Goal: Transaction & Acquisition: Download file/media

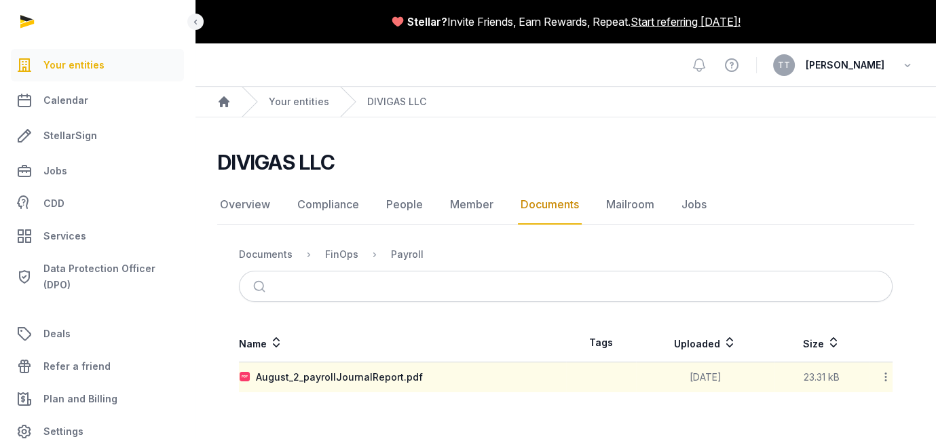
scroll to position [75, 0]
click at [423, 379] on div "August_2_payrollJournalReport.pdf" at bounding box center [339, 377] width 167 height 14
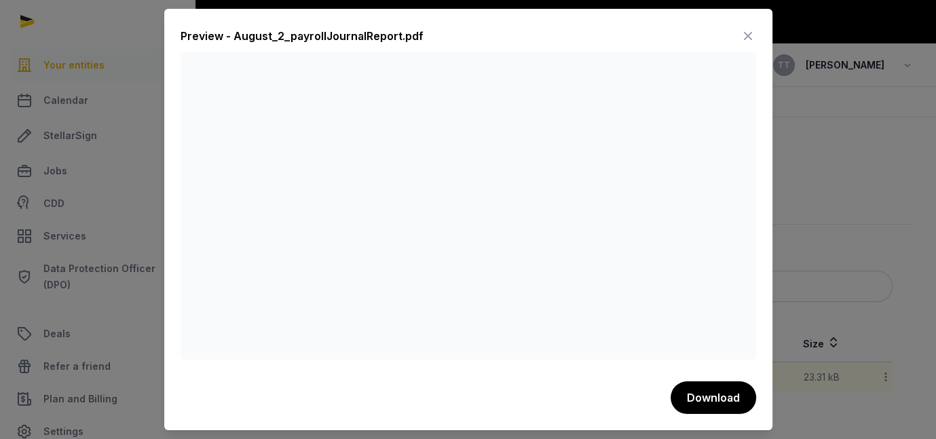
scroll to position [11, 0]
click at [756, 25] on icon at bounding box center [748, 36] width 16 height 22
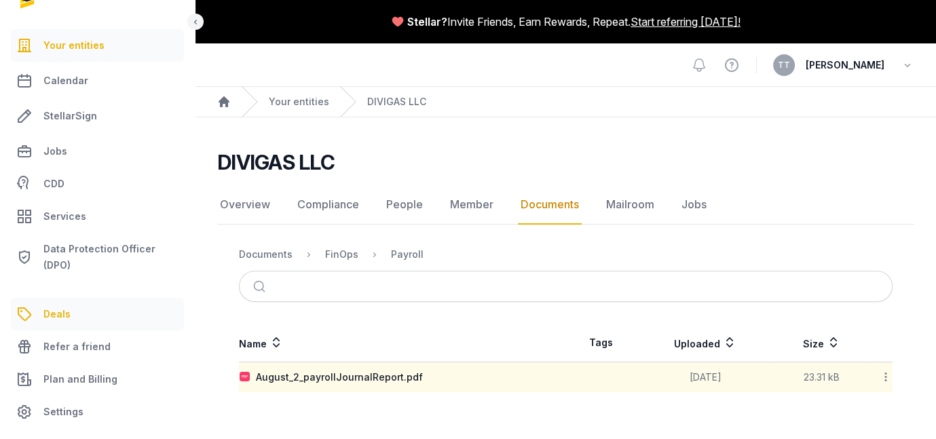
scroll to position [0, 0]
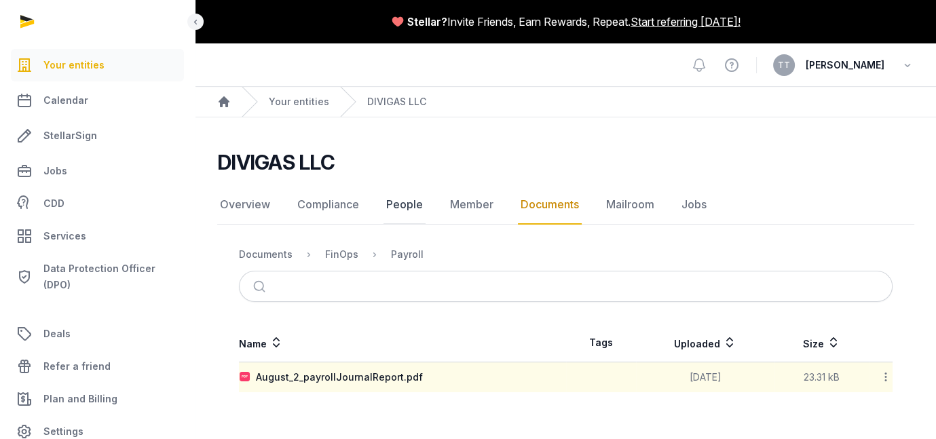
click at [425, 185] on link "People" at bounding box center [404, 204] width 42 height 39
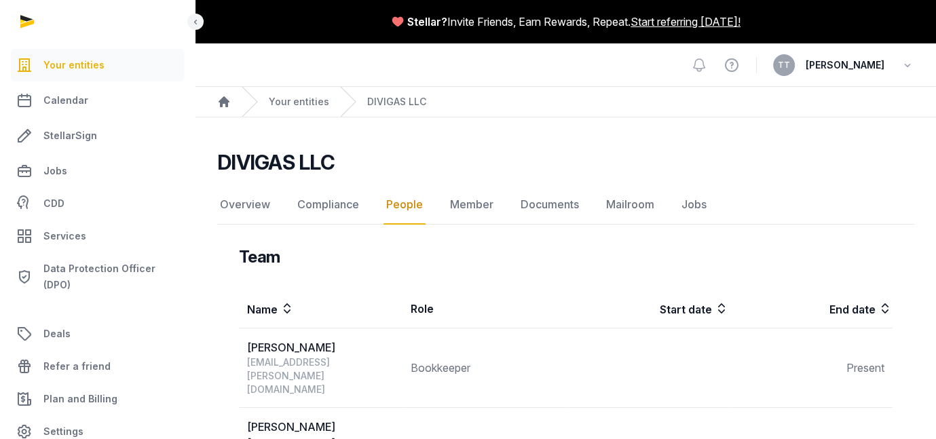
click at [82, 73] on span "Your entities" at bounding box center [73, 65] width 61 height 16
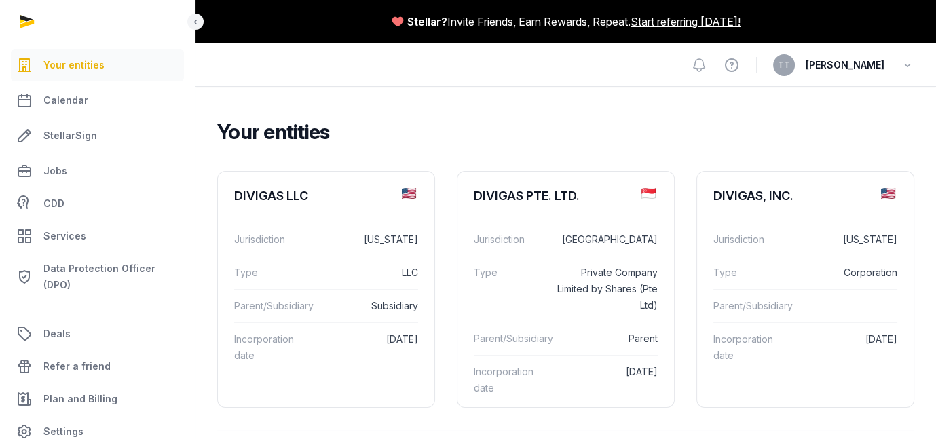
click at [104, 73] on span "Your entities" at bounding box center [73, 65] width 61 height 16
click at [111, 252] on link "Services" at bounding box center [97, 236] width 173 height 33
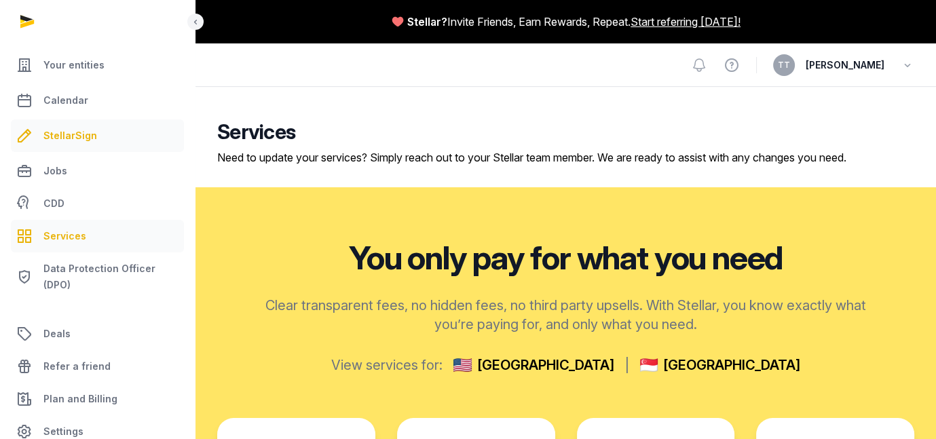
click at [89, 152] on link "StellarSign" at bounding box center [97, 135] width 173 height 33
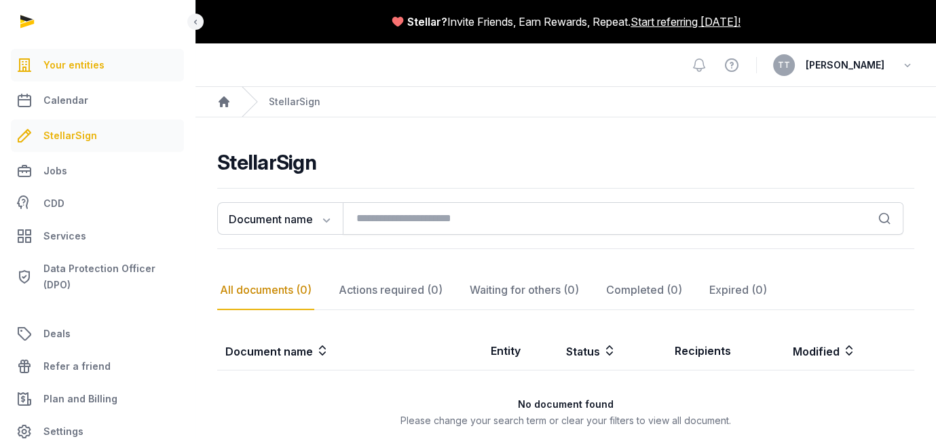
click at [104, 73] on span "Your entities" at bounding box center [73, 65] width 61 height 16
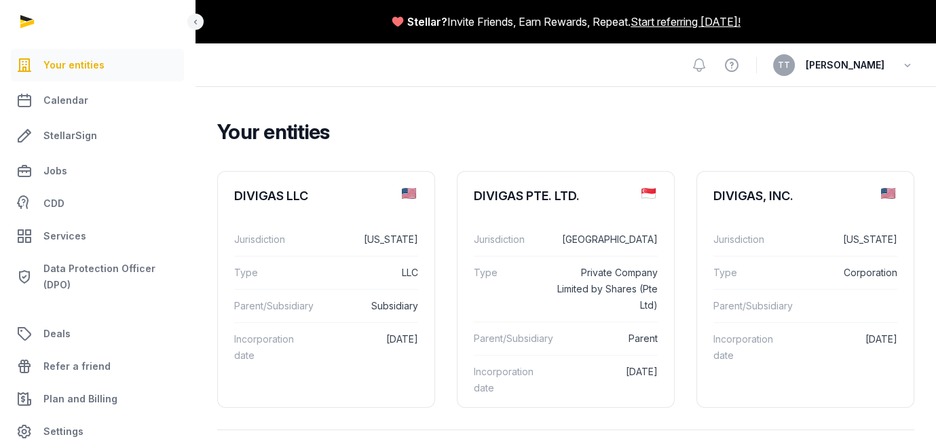
click at [778, 69] on span "TT" at bounding box center [784, 65] width 12 height 8
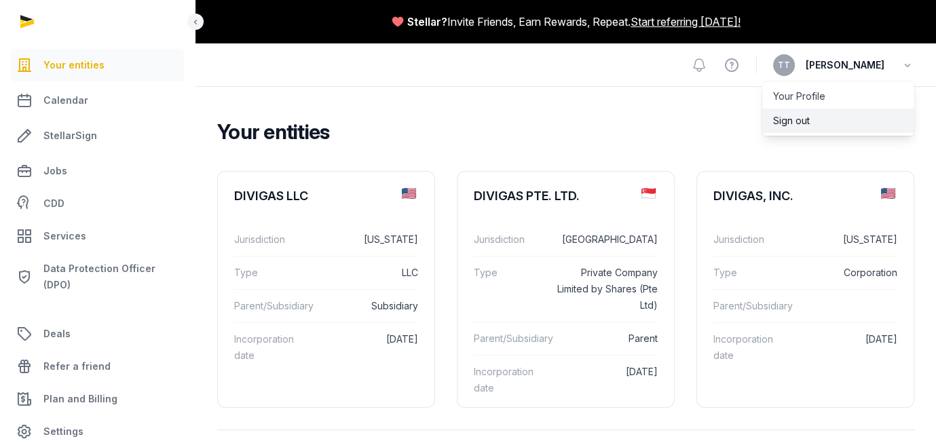
click at [762, 133] on button "Sign out" at bounding box center [838, 121] width 152 height 24
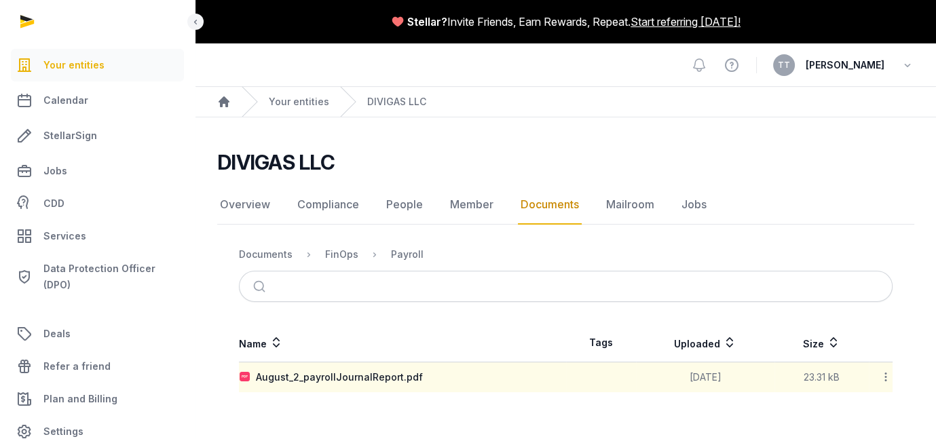
scroll to position [75, 0]
click at [144, 81] on link "Your entities" at bounding box center [97, 65] width 173 height 33
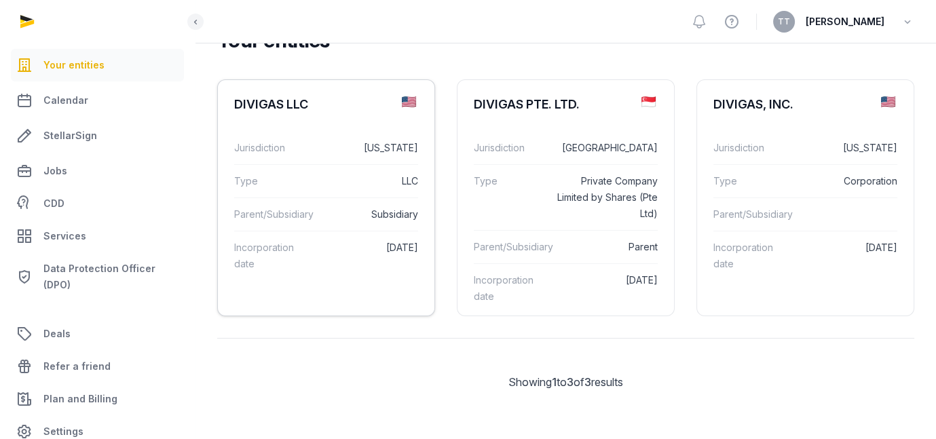
scroll to position [136, 0]
click at [457, 316] on li "DIVIGAS LLC Jurisdiction Delaware Type LLC Parent/Subsidiary Subsidiary Incorpo…" at bounding box center [566, 197] width 218 height 237
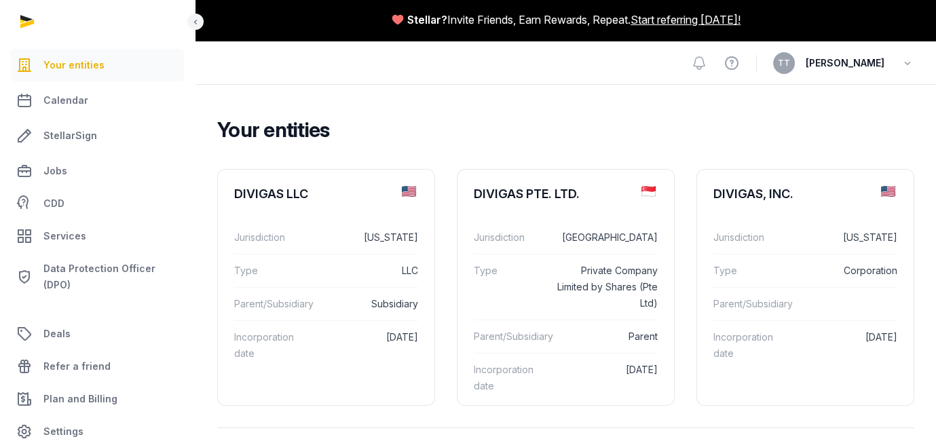
scroll to position [0, 0]
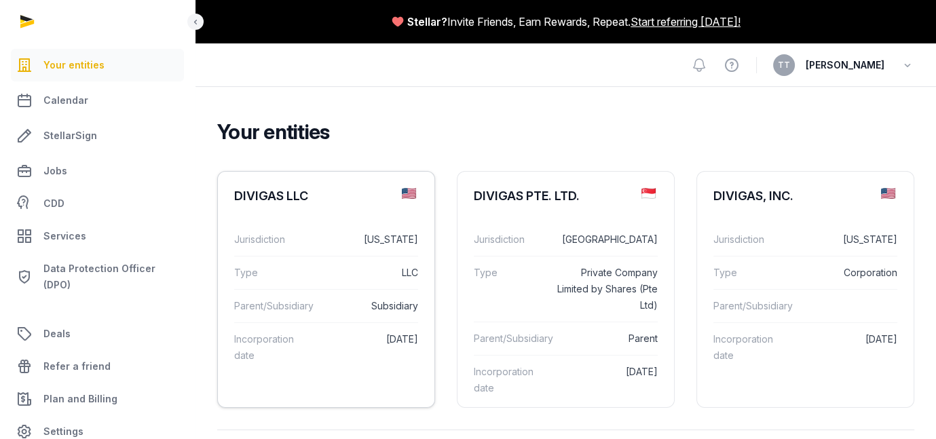
click at [308, 204] on div "DIVIGAS LLC" at bounding box center [271, 196] width 74 height 16
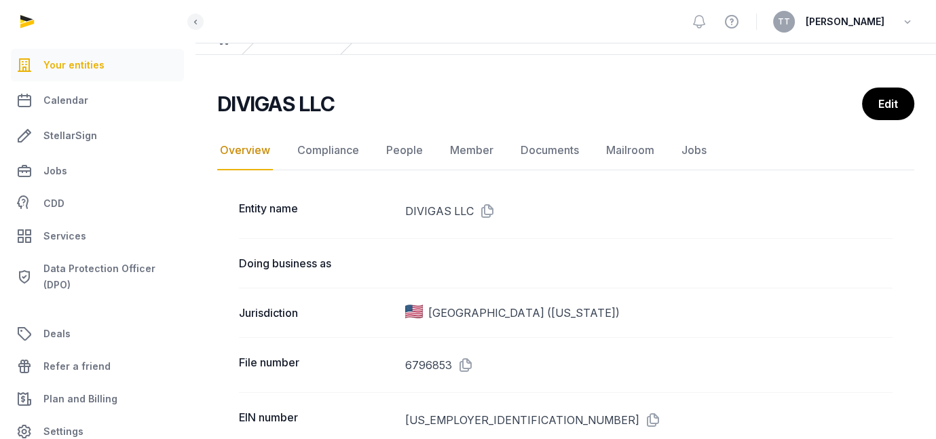
scroll to position [204, 0]
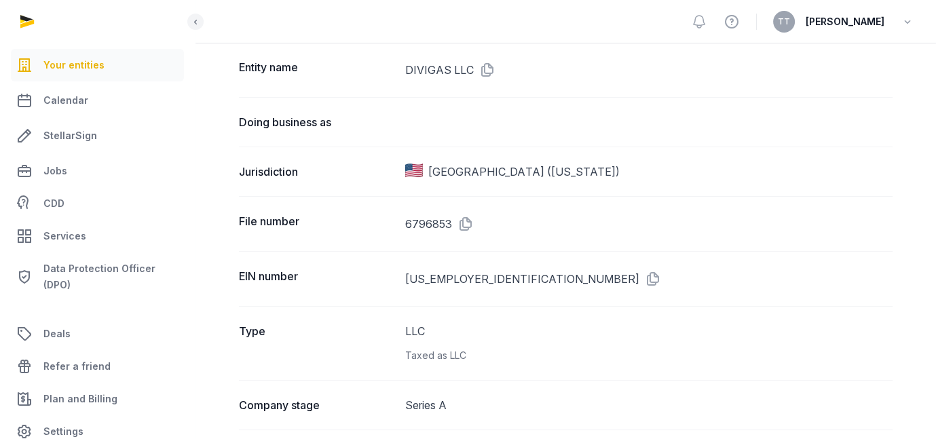
click at [582, 29] on link "Documents" at bounding box center [550, 9] width 64 height 39
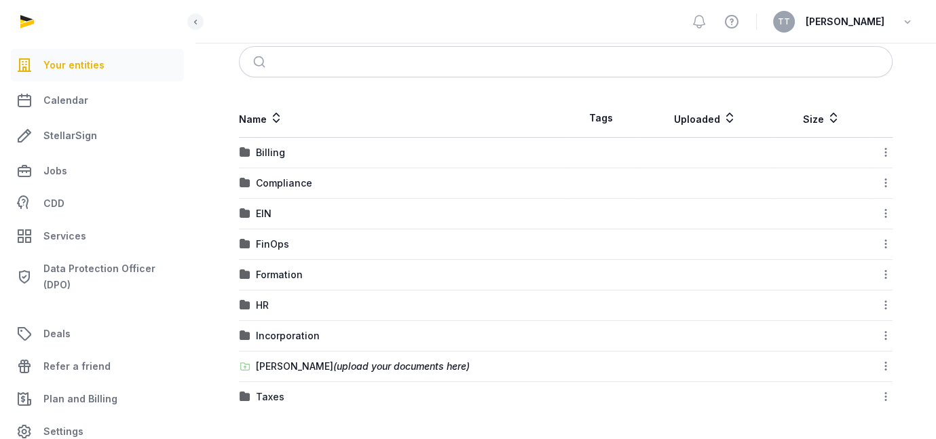
scroll to position [385, 0]
click at [340, 360] on div "Shared Folder (upload your documents here)" at bounding box center [363, 367] width 214 height 14
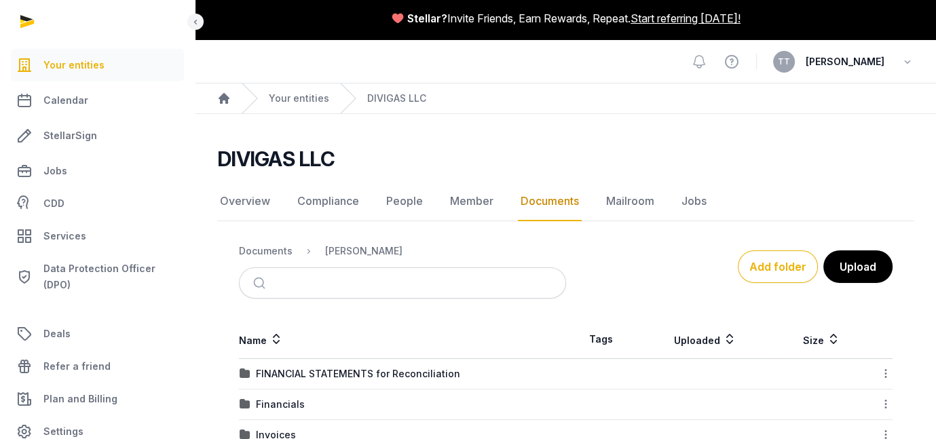
scroll to position [0, 0]
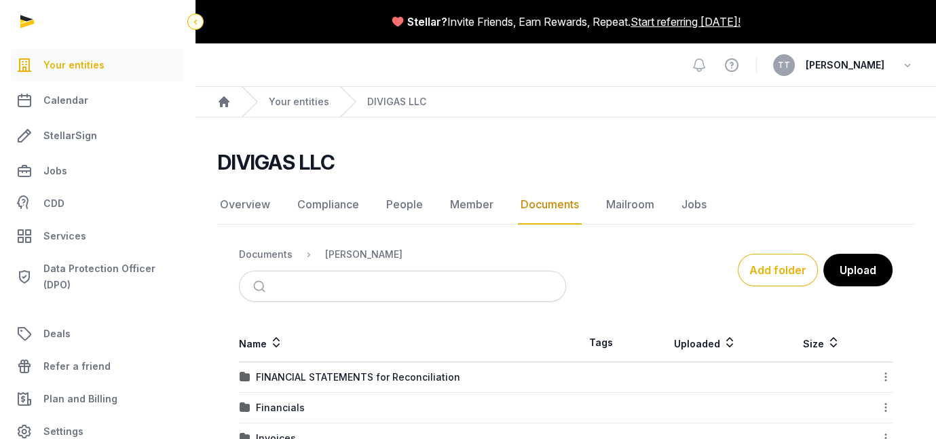
click at [201, 24] on icon at bounding box center [195, 22] width 11 height 16
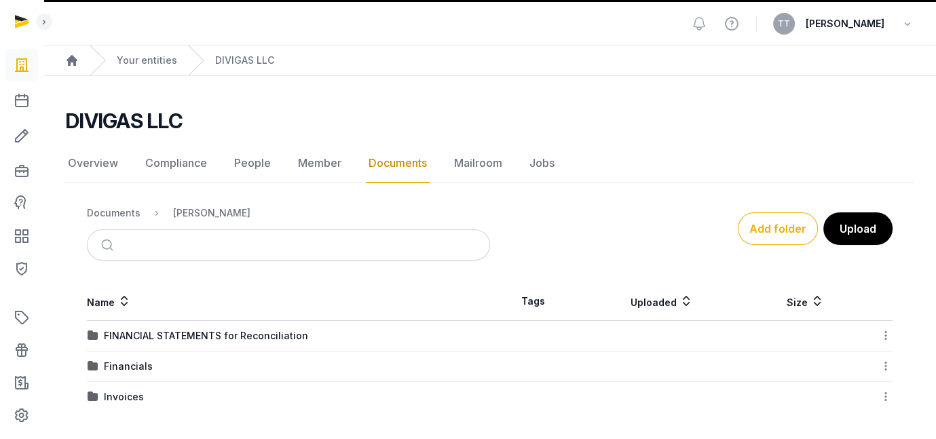
scroll to position [151, 0]
click at [308, 329] on div "FINANCIAL STATEMENTS for Reconciliation" at bounding box center [206, 336] width 204 height 14
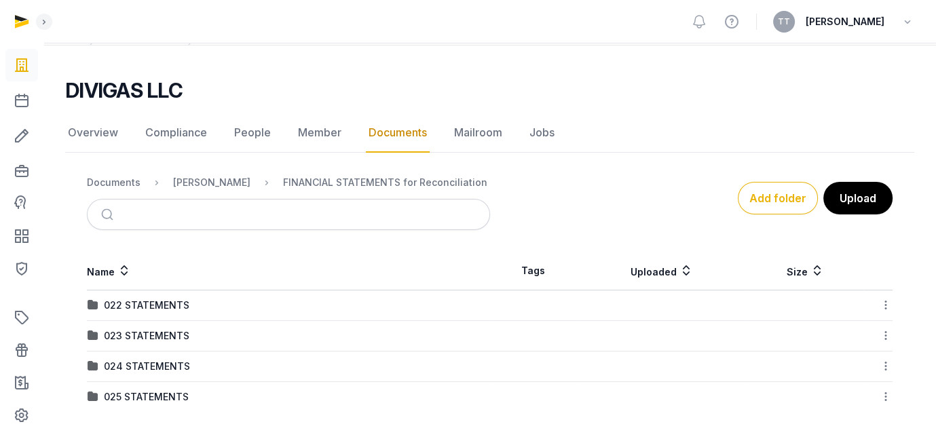
scroll to position [202, 0]
click at [189, 390] on div "025 STATEMENTS" at bounding box center [146, 397] width 85 height 14
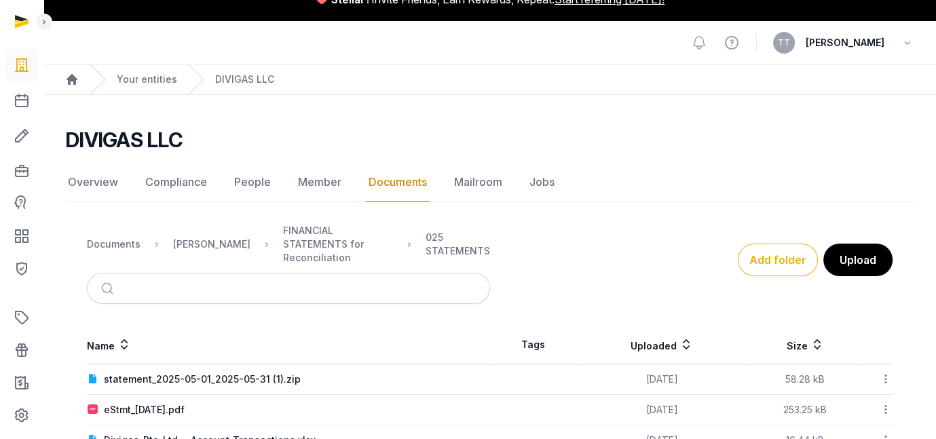
scroll to position [0, 0]
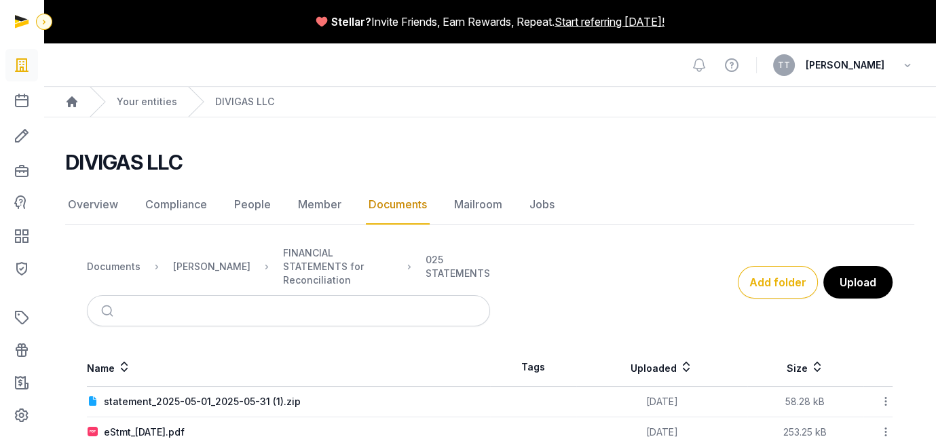
click at [50, 23] on icon at bounding box center [44, 22] width 11 height 16
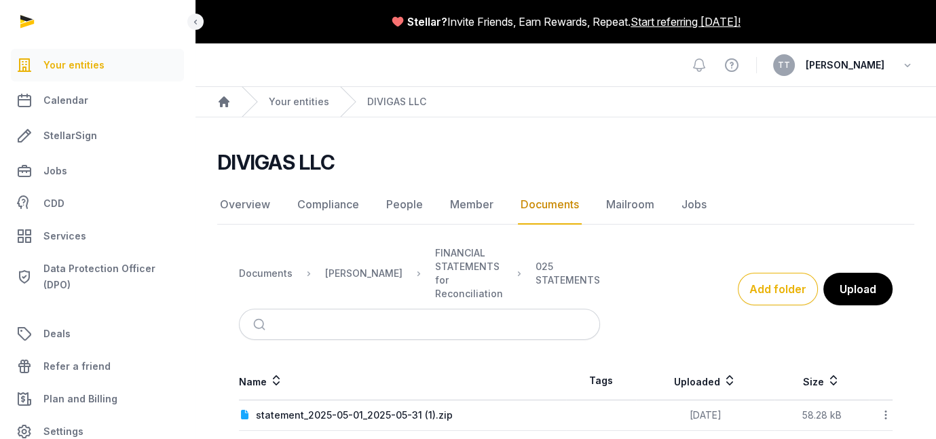
click at [839, 73] on span "[PERSON_NAME]" at bounding box center [844, 65] width 79 height 16
click at [778, 69] on span "TT" at bounding box center [784, 65] width 12 height 8
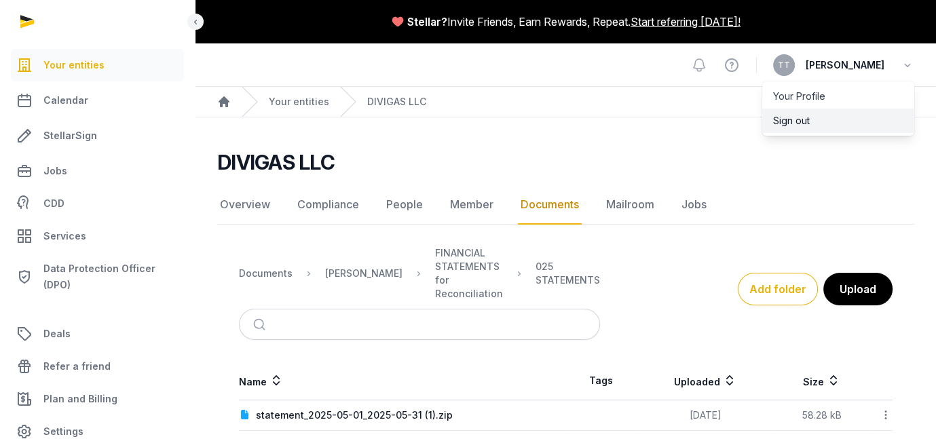
click at [763, 133] on button "Sign out" at bounding box center [838, 121] width 152 height 24
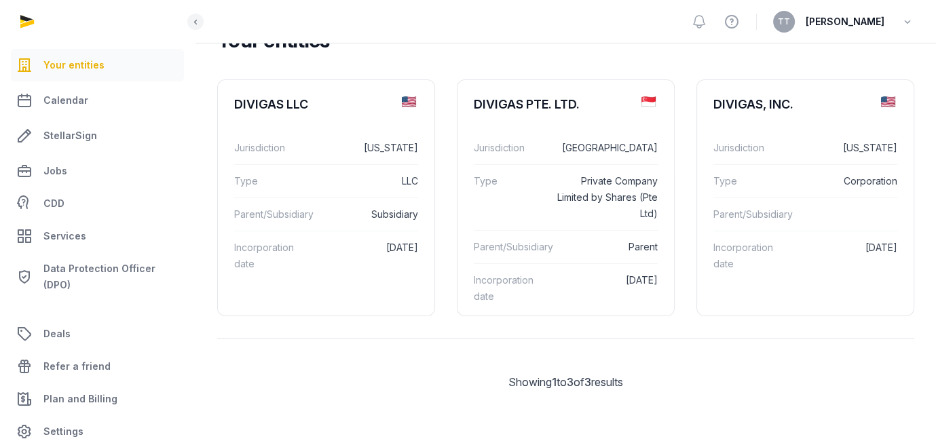
scroll to position [68, 0]
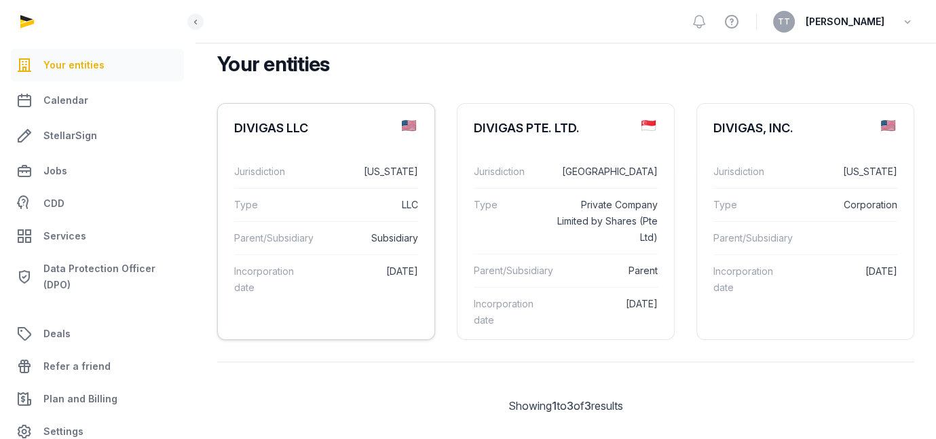
click at [416, 131] on img at bounding box center [409, 125] width 14 height 11
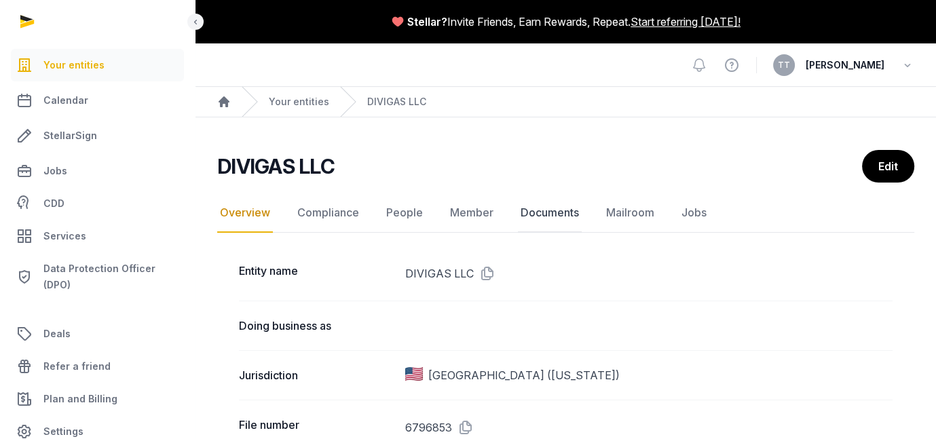
click at [582, 233] on link "Documents" at bounding box center [550, 212] width 64 height 39
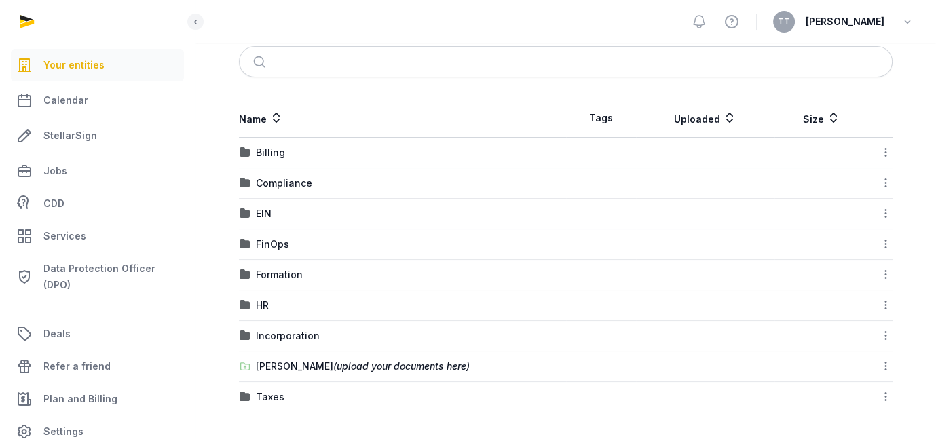
scroll to position [339, 0]
click at [271, 207] on div "EIN" at bounding box center [264, 214] width 16 height 14
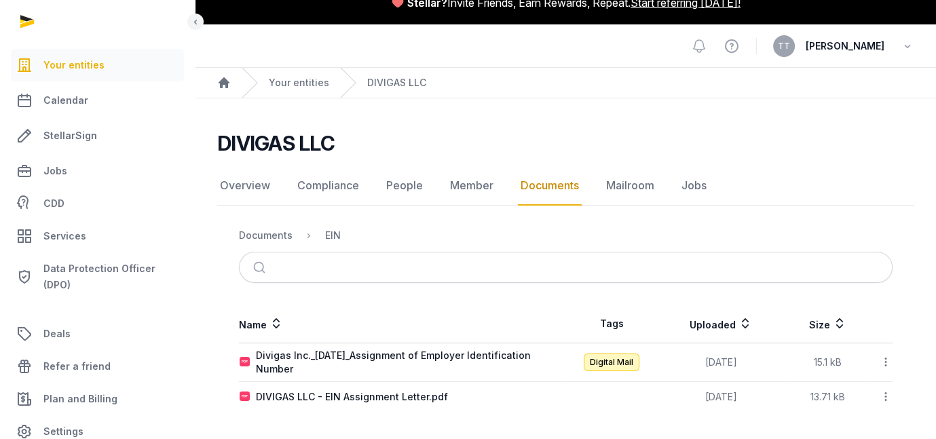
scroll to position [0, 0]
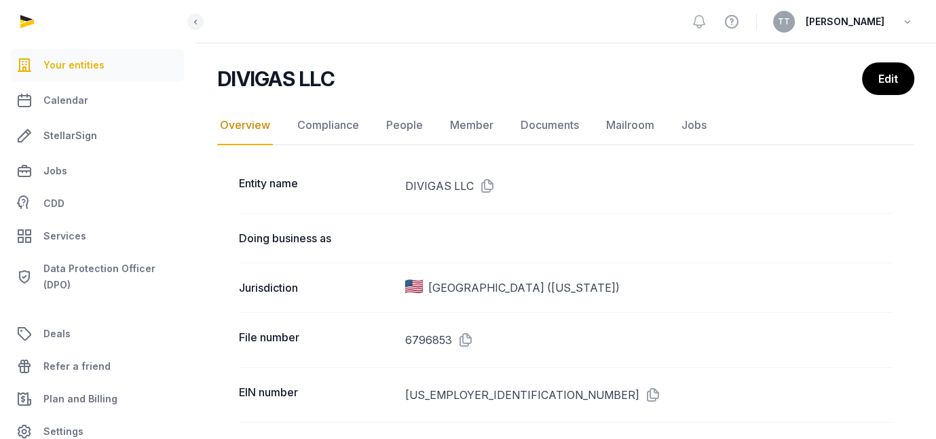
scroll to position [136, 0]
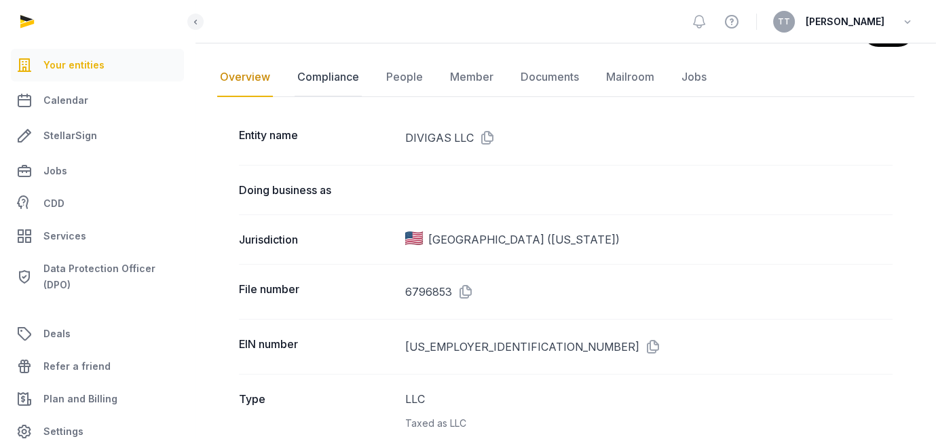
click at [362, 97] on link "Compliance" at bounding box center [327, 77] width 67 height 39
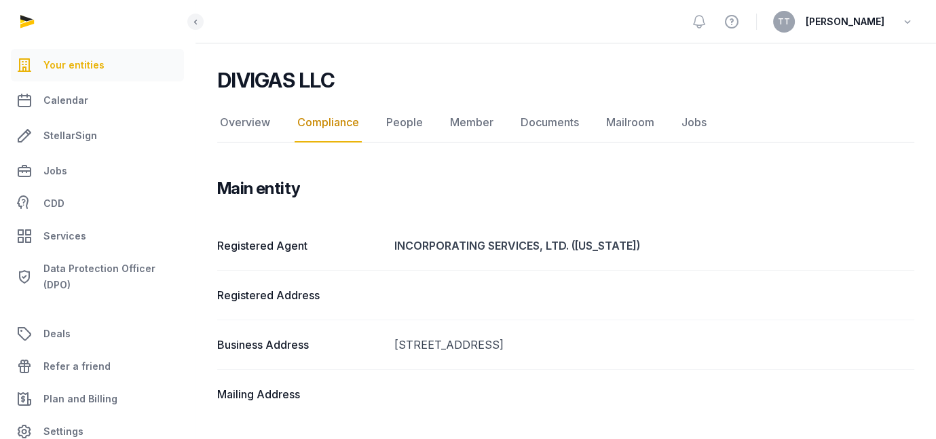
scroll to position [68, 0]
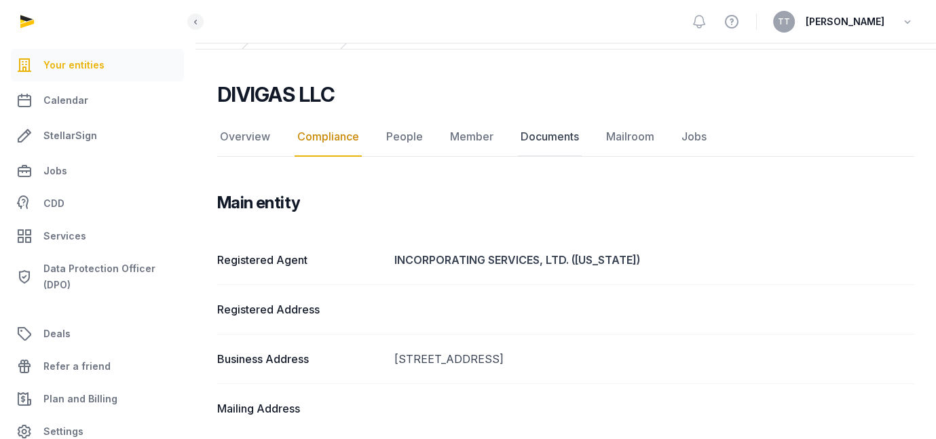
click at [582, 157] on link "Documents" at bounding box center [550, 136] width 64 height 39
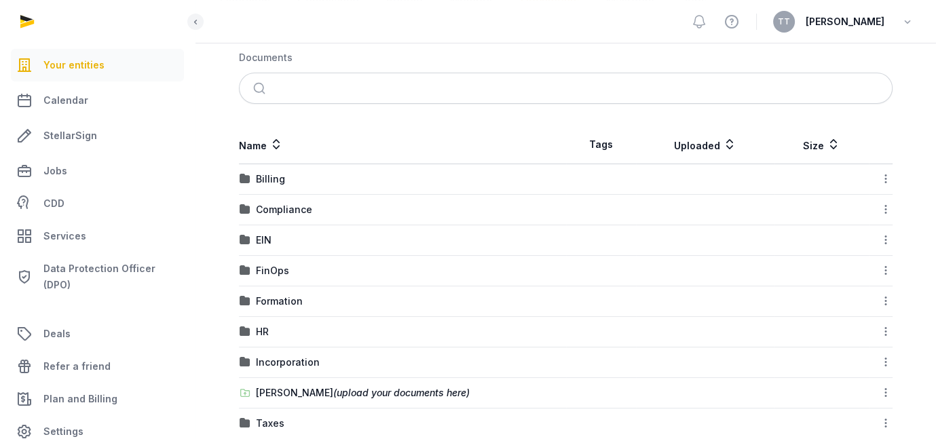
scroll to position [271, 0]
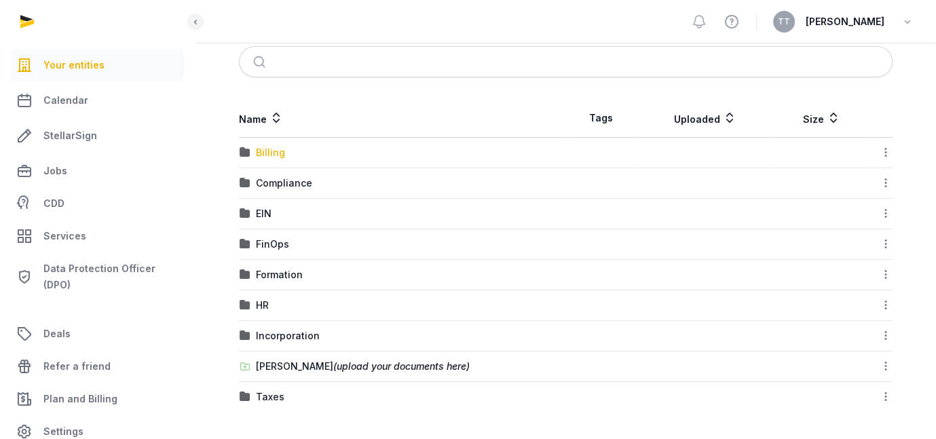
click at [285, 159] on div "Billing" at bounding box center [270, 153] width 29 height 14
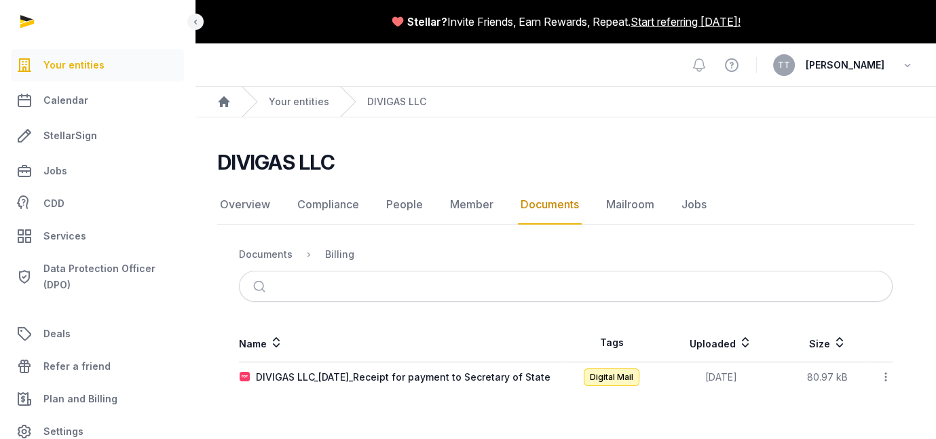
scroll to position [0, 0]
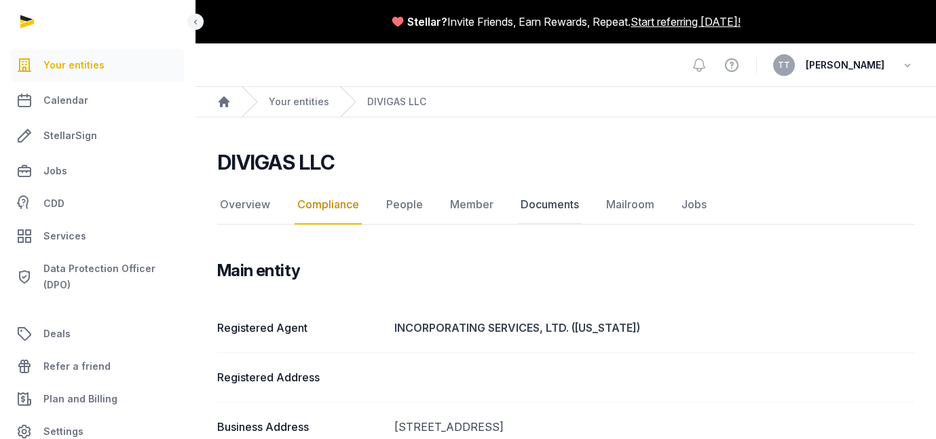
click at [582, 225] on link "Documents" at bounding box center [550, 204] width 64 height 39
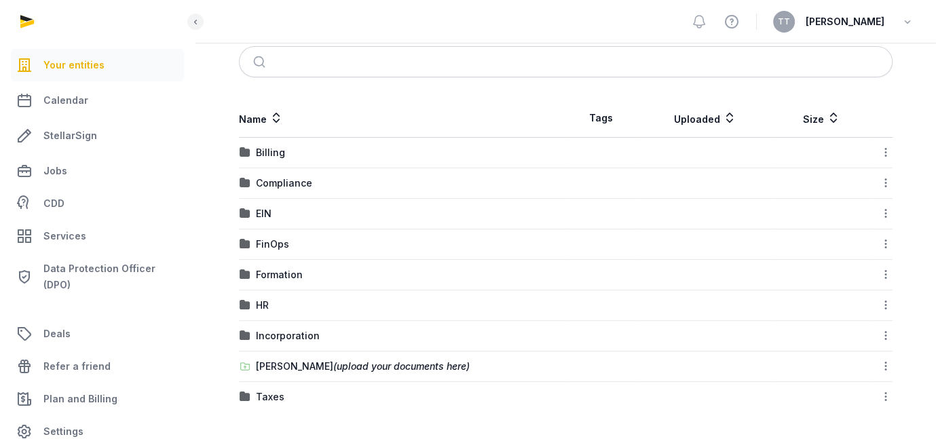
scroll to position [271, 0]
click at [269, 312] on div "HR" at bounding box center [262, 306] width 13 height 14
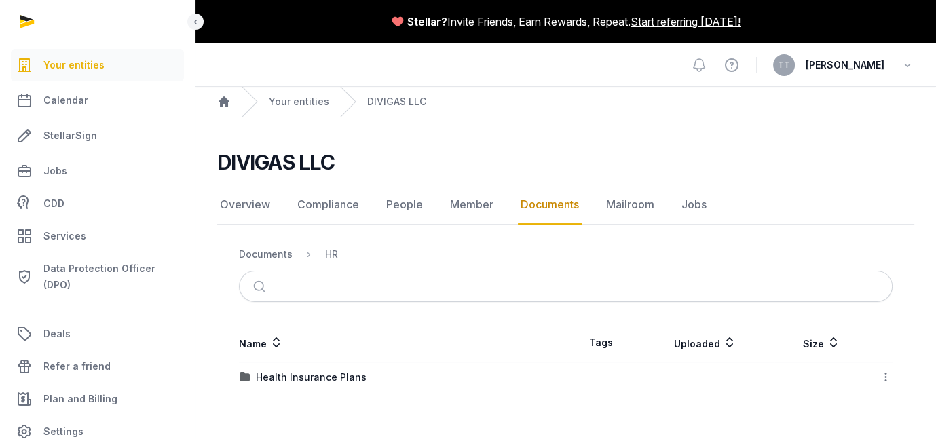
scroll to position [0, 0]
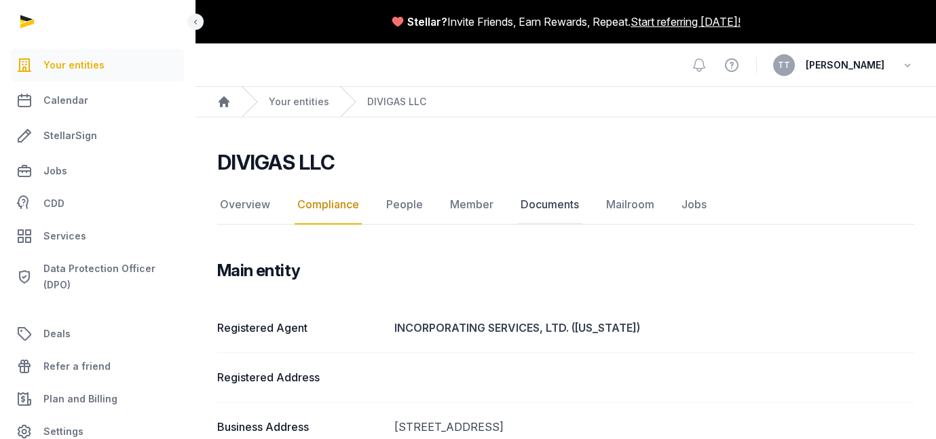
click at [582, 225] on link "Documents" at bounding box center [550, 204] width 64 height 39
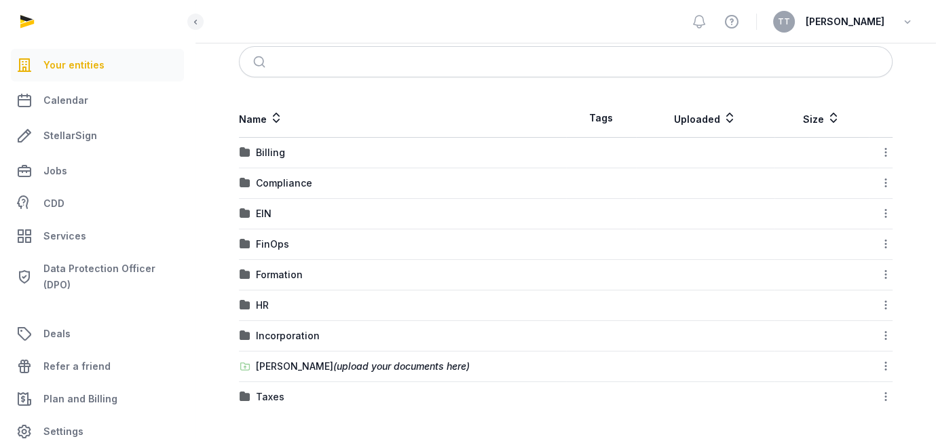
scroll to position [385, 0]
click at [320, 329] on div "Incorporation" at bounding box center [288, 336] width 64 height 14
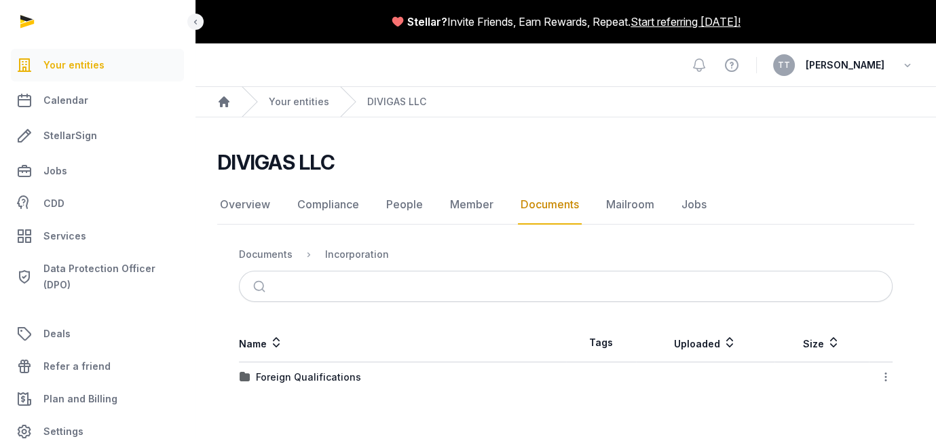
scroll to position [75, 0]
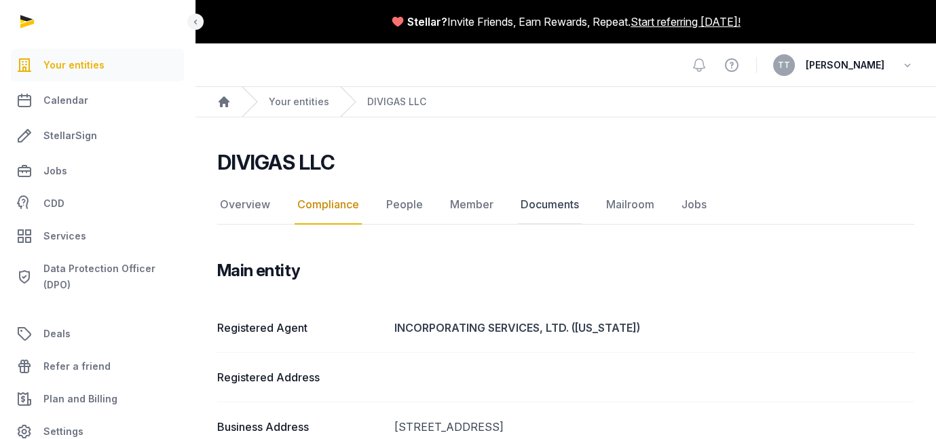
click at [582, 225] on link "Documents" at bounding box center [550, 204] width 64 height 39
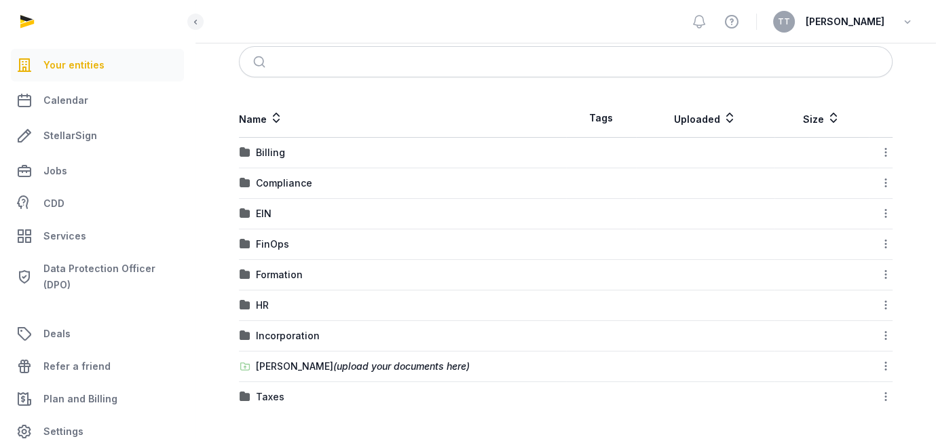
scroll to position [271, 0]
click at [285, 159] on div "Billing" at bounding box center [270, 153] width 29 height 14
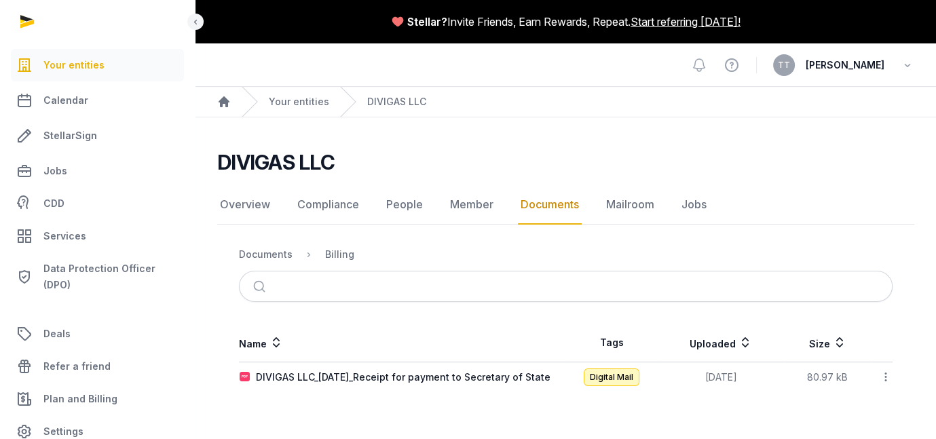
scroll to position [0, 0]
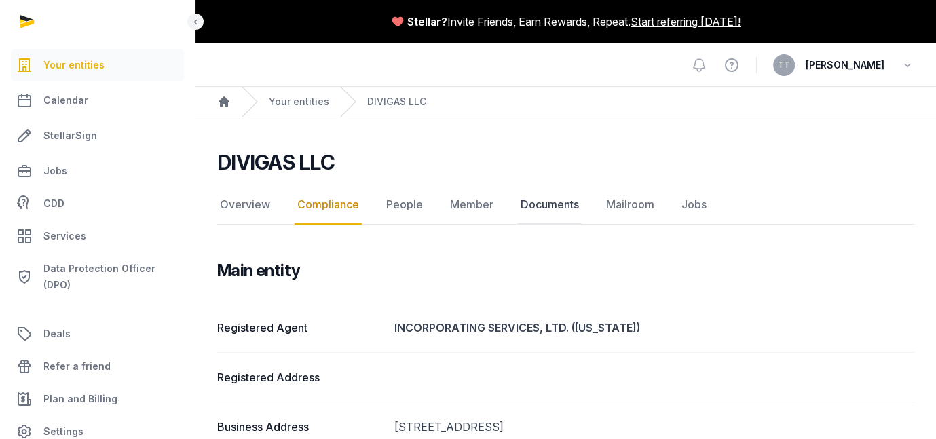
click at [582, 225] on link "Documents" at bounding box center [550, 204] width 64 height 39
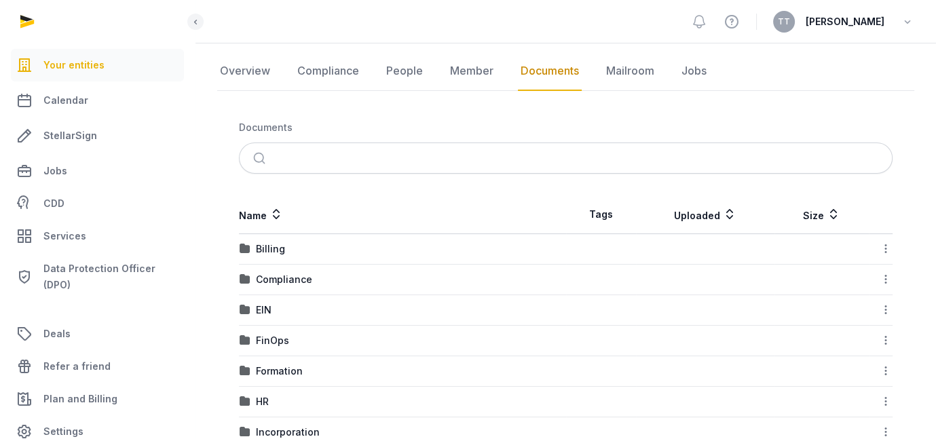
scroll to position [136, 0]
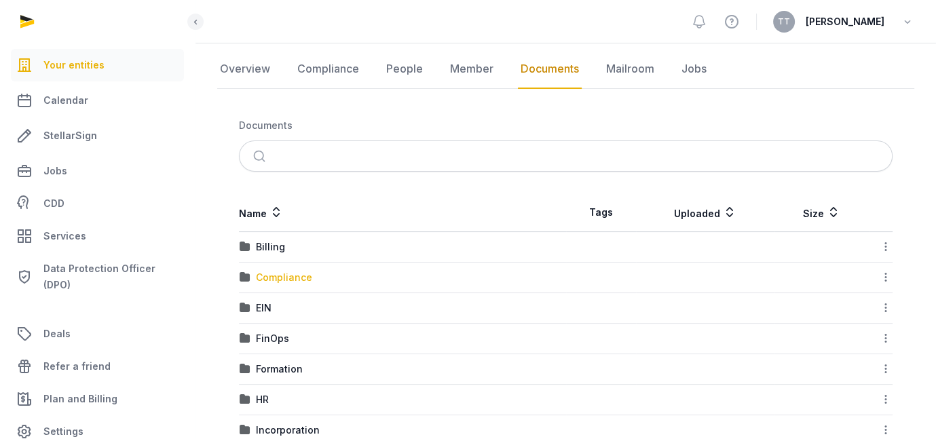
click at [312, 284] on div "Compliance" at bounding box center [284, 278] width 56 height 14
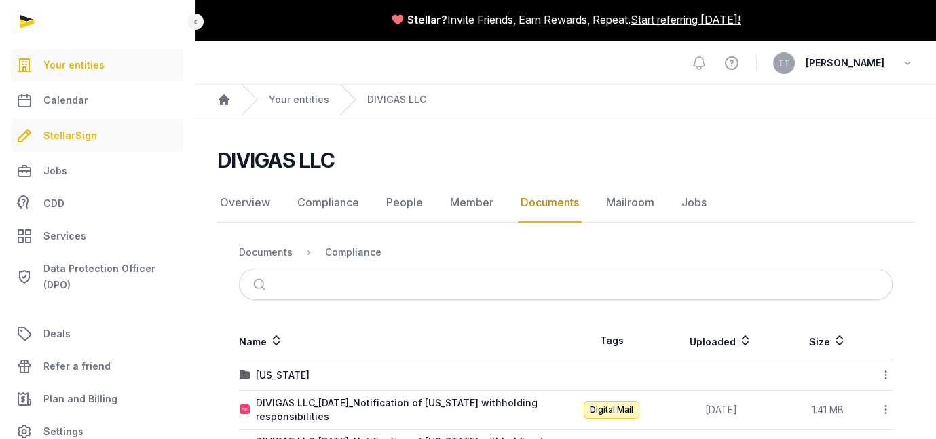
scroll to position [0, 0]
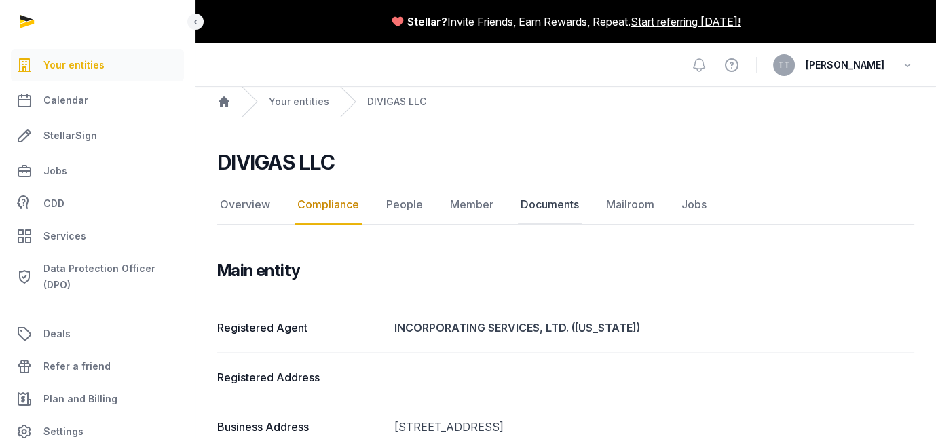
click at [582, 225] on link "Documents" at bounding box center [550, 204] width 64 height 39
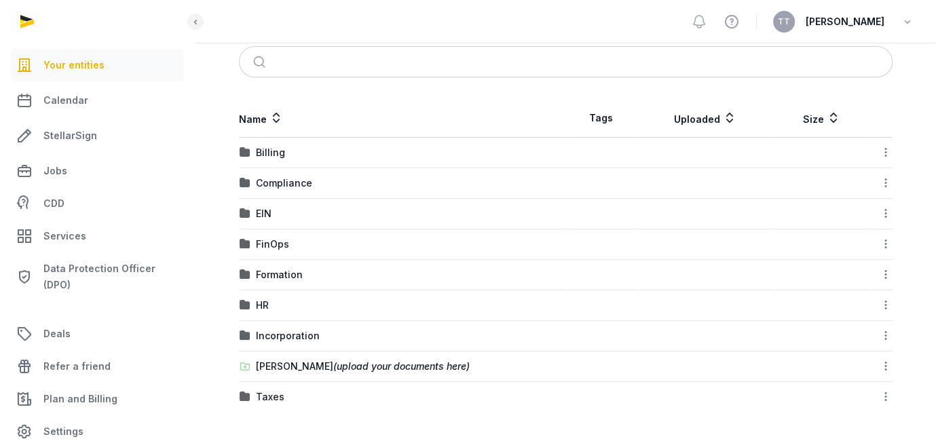
scroll to position [271, 0]
click at [289, 251] on div "FinOps" at bounding box center [272, 244] width 33 height 14
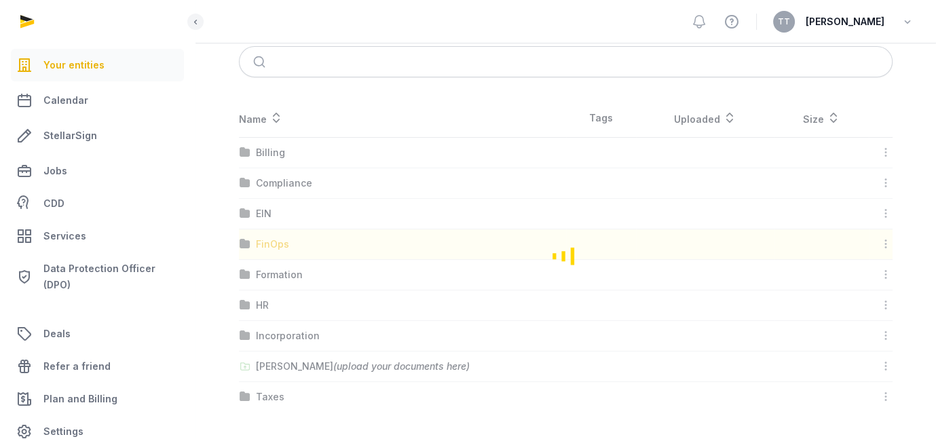
scroll to position [227, 0]
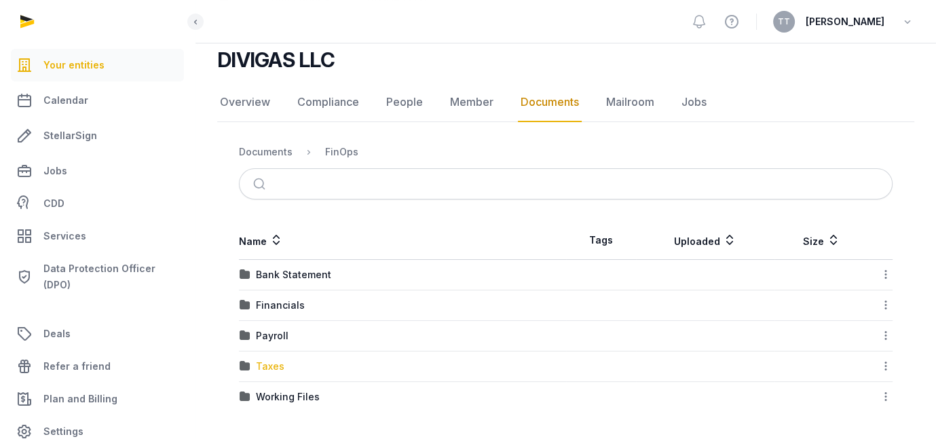
click at [288, 329] on div "Payroll" at bounding box center [272, 336] width 33 height 14
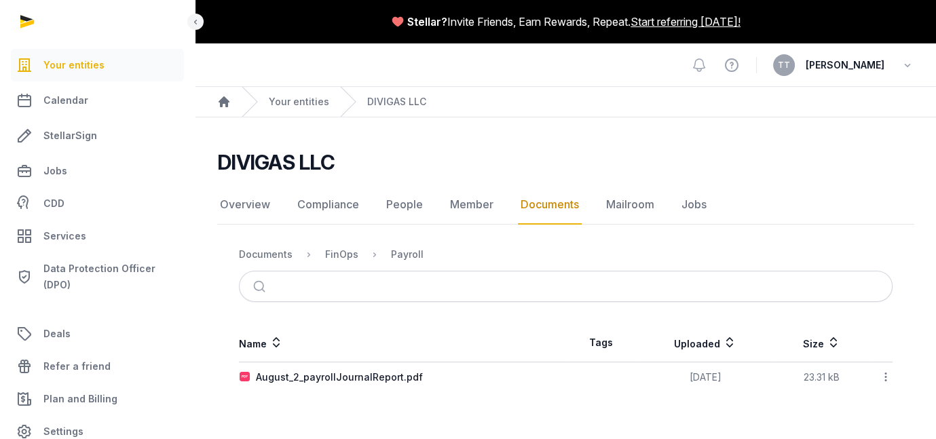
scroll to position [75, 0]
click at [423, 384] on div "August_2_payrollJournalReport.pdf" at bounding box center [339, 377] width 167 height 14
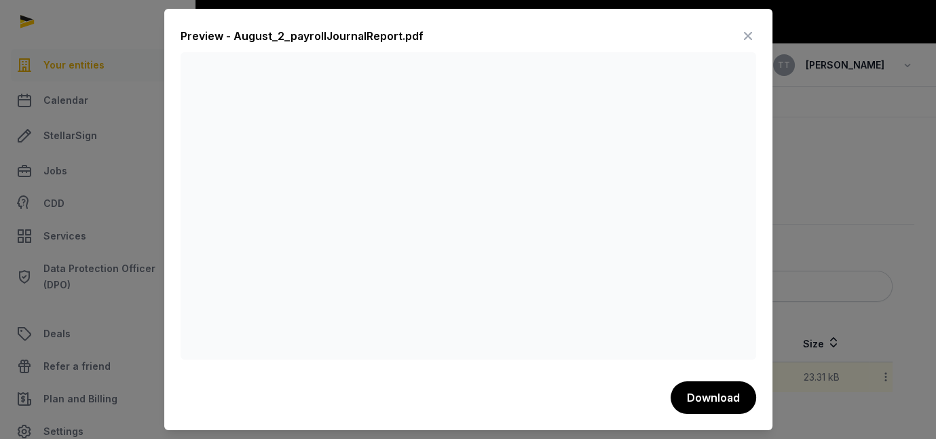
scroll to position [0, 0]
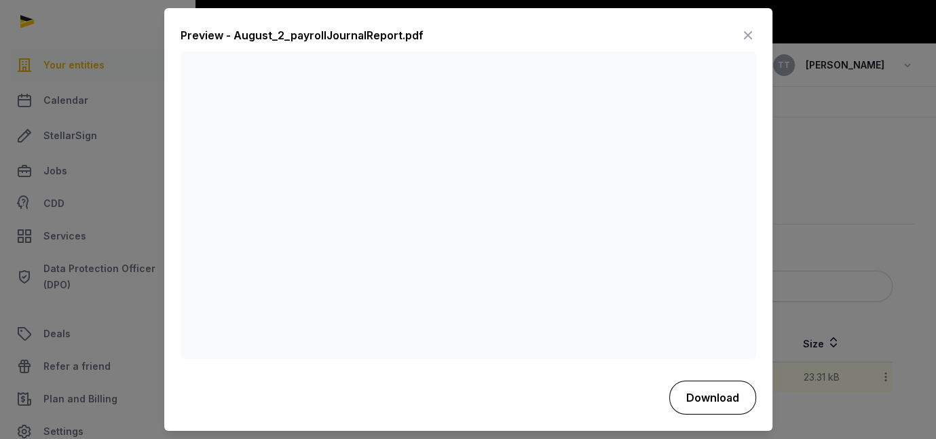
click at [756, 414] on button "Download" at bounding box center [712, 398] width 87 height 34
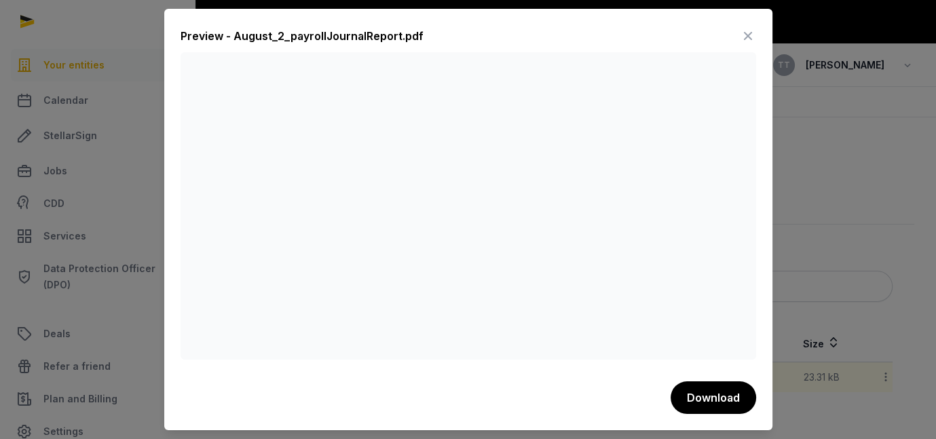
click at [413, 363] on div "Preview - August_2_payrollJournalReport.pdf Download" at bounding box center [468, 219] width 608 height 421
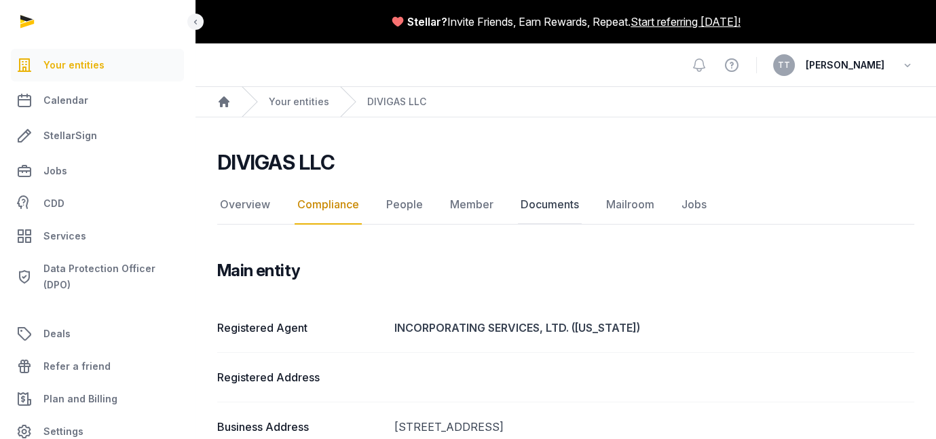
click at [582, 225] on link "Documents" at bounding box center [550, 204] width 64 height 39
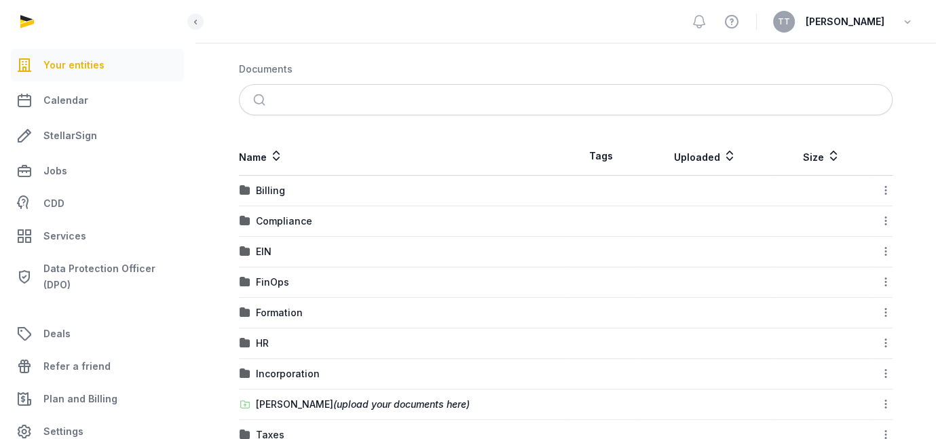
scroll to position [271, 0]
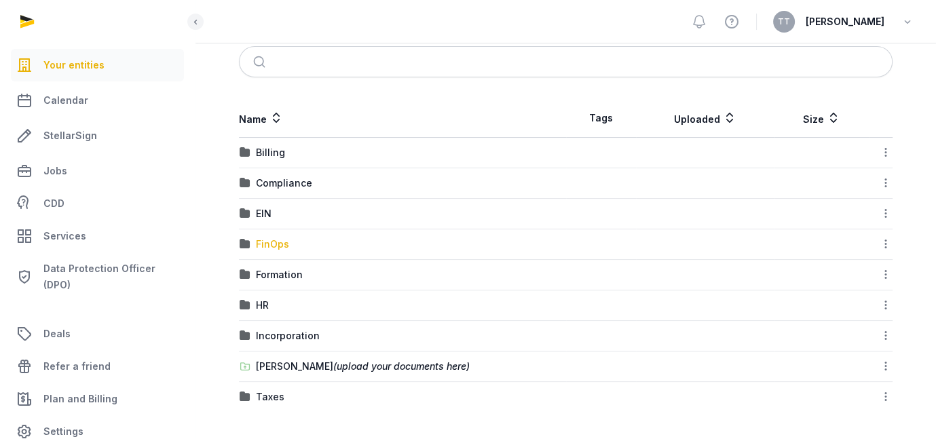
click at [289, 251] on div "FinOps" at bounding box center [272, 244] width 33 height 14
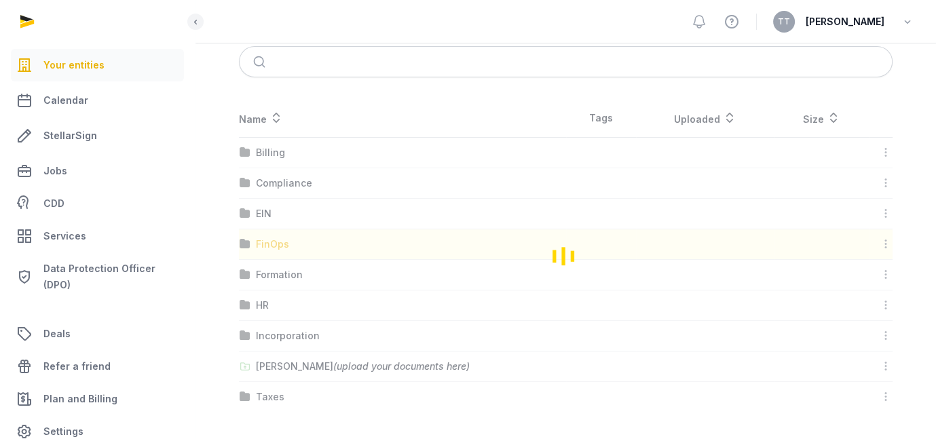
scroll to position [227, 0]
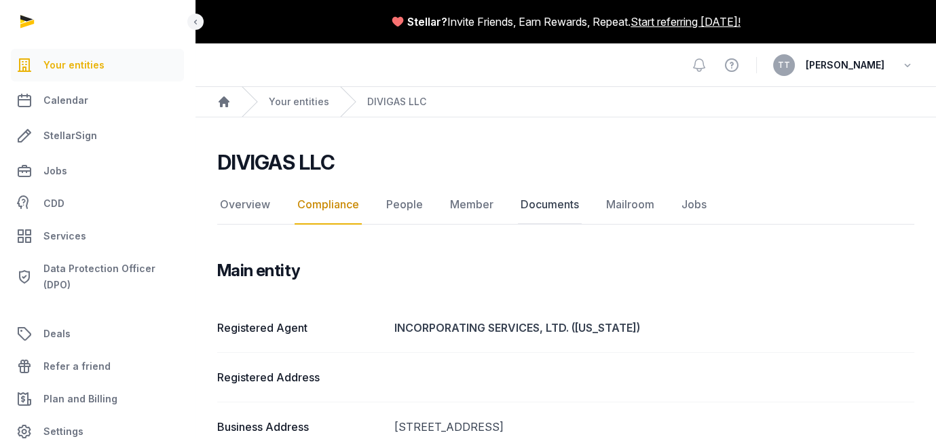
click at [582, 225] on link "Documents" at bounding box center [550, 204] width 64 height 39
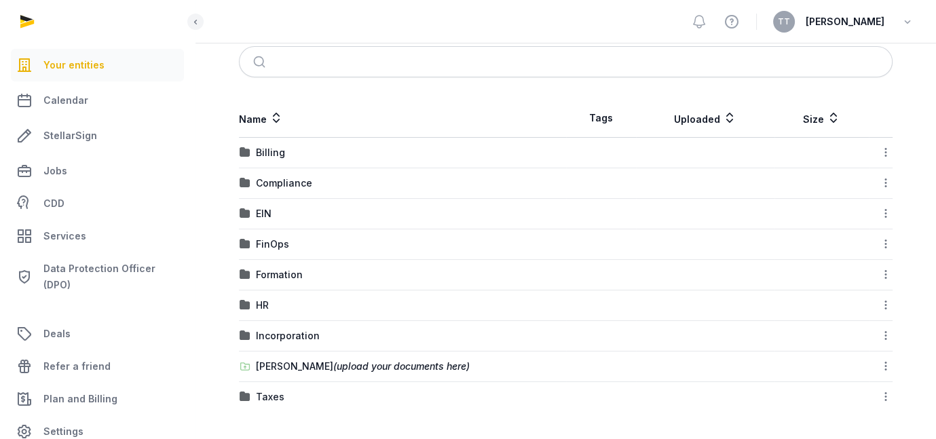
scroll to position [339, 0]
click at [401, 248] on div "FinOps" at bounding box center [403, 244] width 326 height 14
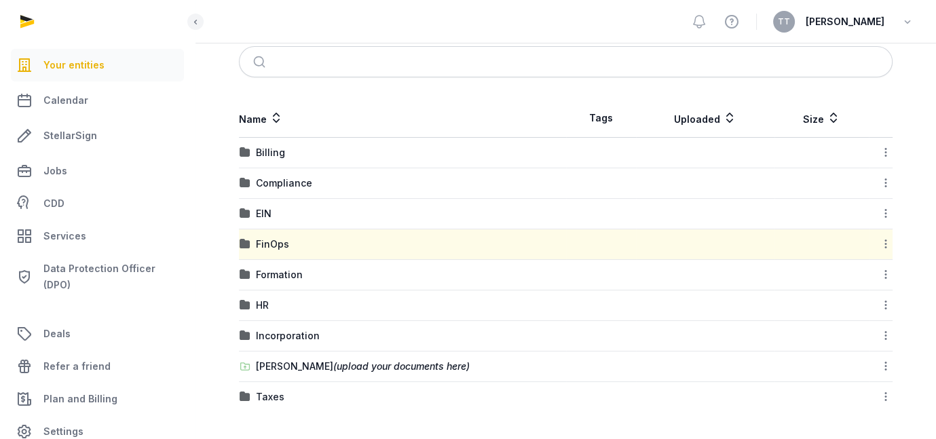
click at [383, 242] on div "FinOps" at bounding box center [403, 244] width 326 height 14
click at [289, 244] on div "FinOps" at bounding box center [272, 244] width 33 height 14
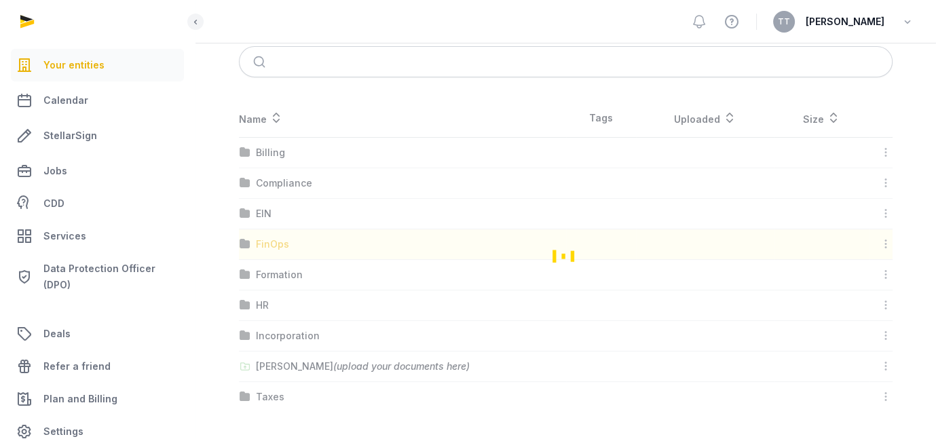
scroll to position [227, 0]
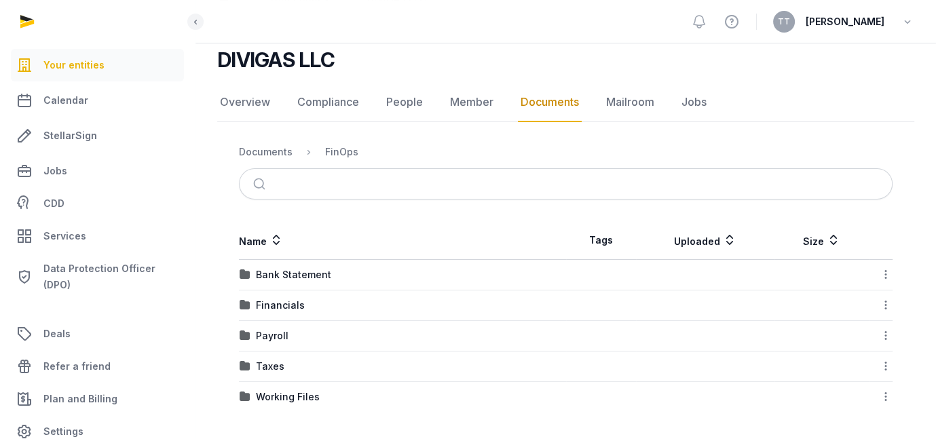
click at [389, 329] on div "Payroll" at bounding box center [403, 336] width 326 height 14
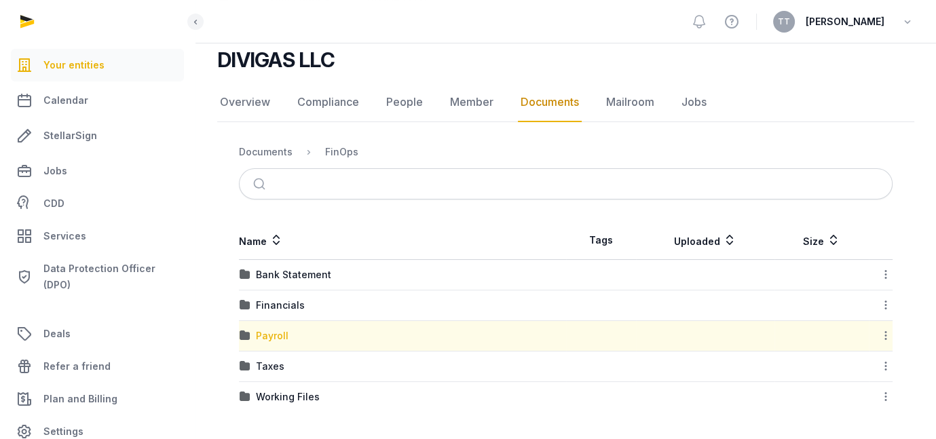
click at [288, 329] on div "Payroll" at bounding box center [272, 336] width 33 height 14
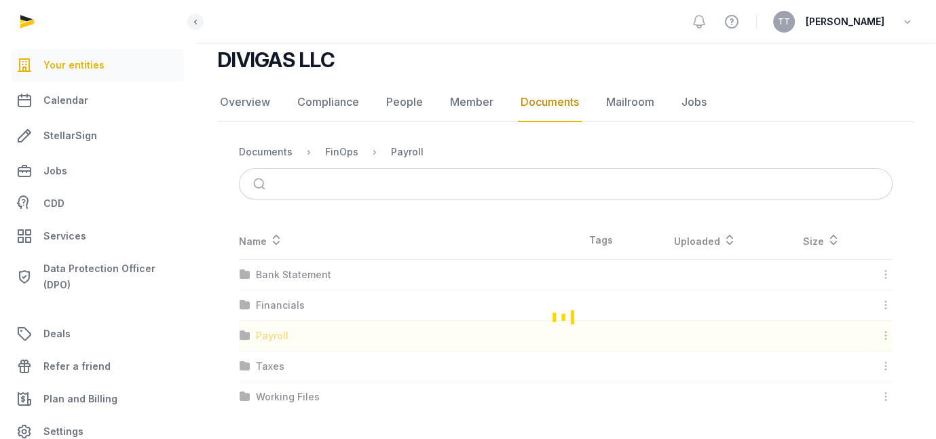
scroll to position [75, 0]
